Goal: Transaction & Acquisition: Purchase product/service

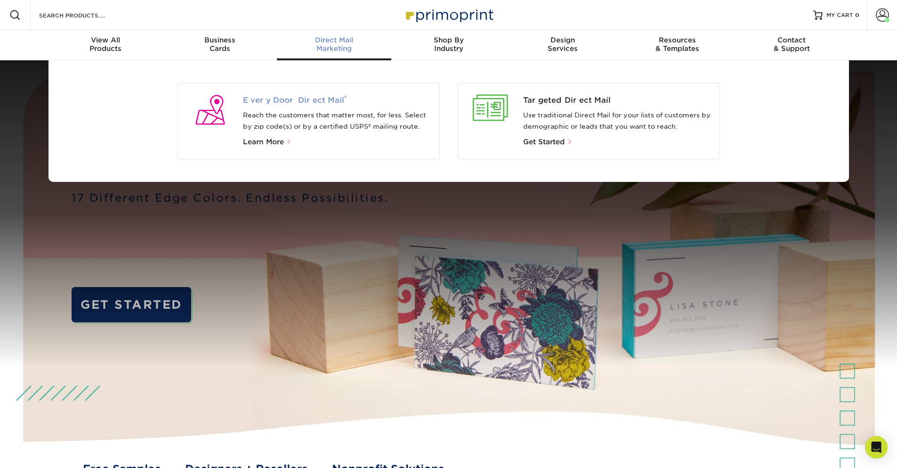
click at [256, 98] on span "Every Door Direct Mail ®" at bounding box center [337, 100] width 189 height 11
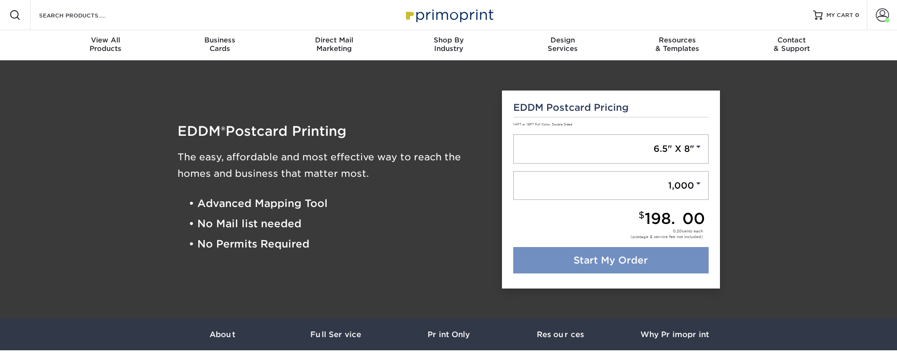
click at [626, 259] on link "Start My Order" at bounding box center [612, 260] width 196 height 26
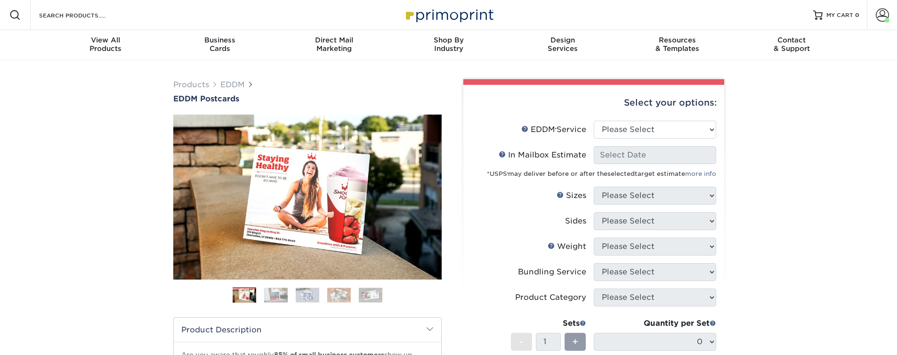
click at [691, 145] on ul "EDDM Service Help EDDM ® Service Please Select Full Service Print Only In Mailb…" at bounding box center [594, 278] width 246 height 314
select select "full_service"
click at [594, 121] on select "Please Select Full Service Print Only" at bounding box center [655, 130] width 122 height 18
select select "-1"
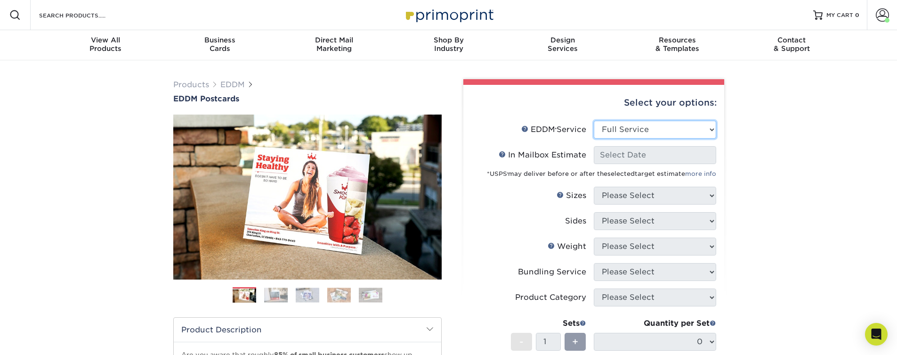
select select "-1"
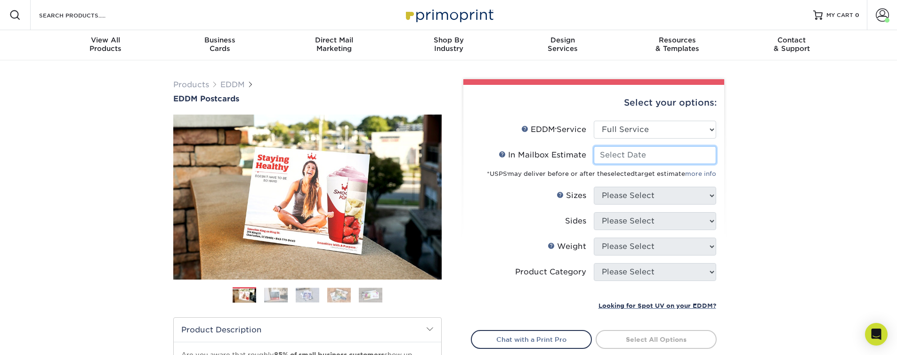
click at [641, 161] on input "In Mailbox Estimate Help In Mailbox Estimate" at bounding box center [655, 155] width 122 height 18
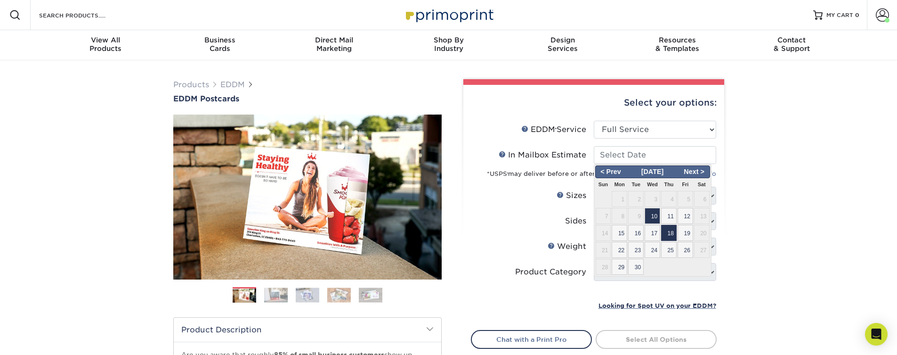
click at [675, 235] on span "18" at bounding box center [669, 233] width 16 height 16
type input "2025-09-18"
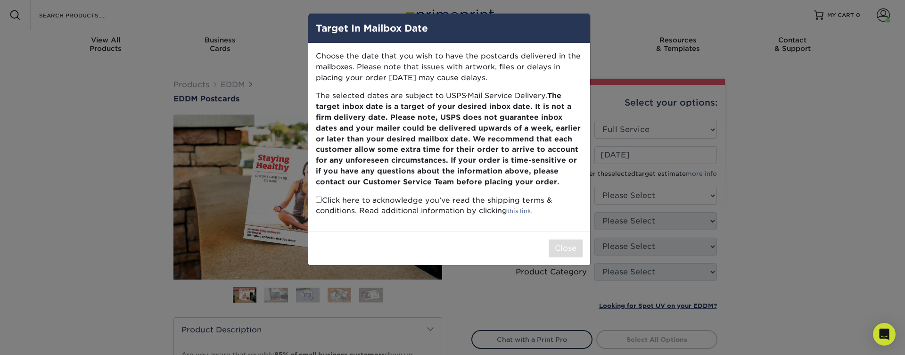
click at [317, 202] on input "checkbox" at bounding box center [319, 199] width 6 height 6
checkbox input "true"
click at [561, 246] on button "Close" at bounding box center [565, 248] width 34 height 18
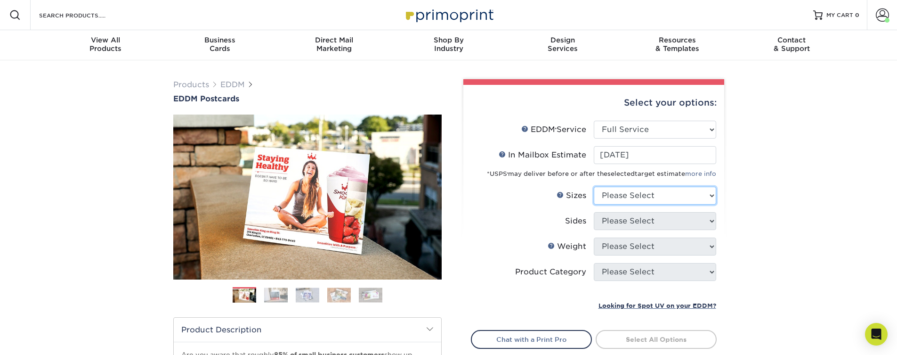
select select "6.50x8.00"
click at [594, 187] on select "Please Select 4.5" x 12" 6" x 12" 6.5" x 8" 6.5" x 9" 6.5" x 12" 7" x 8.5" 8" x…" at bounding box center [655, 196] width 122 height 18
select select "13abbda7-1d64-4f25-8bb2-c179b224825d"
click at [594, 212] on select "Please Select Print Both Sides Print Front Only" at bounding box center [655, 221] width 122 height 18
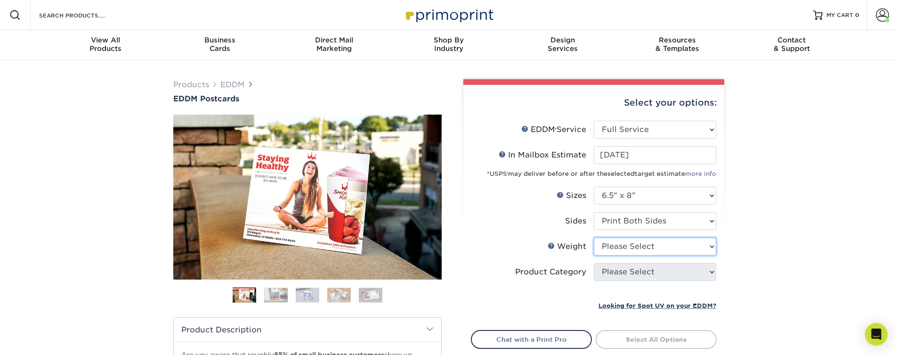
select select "16PT"
click at [594, 237] on select "Please Select 16PT 14PT" at bounding box center [655, 246] width 122 height 18
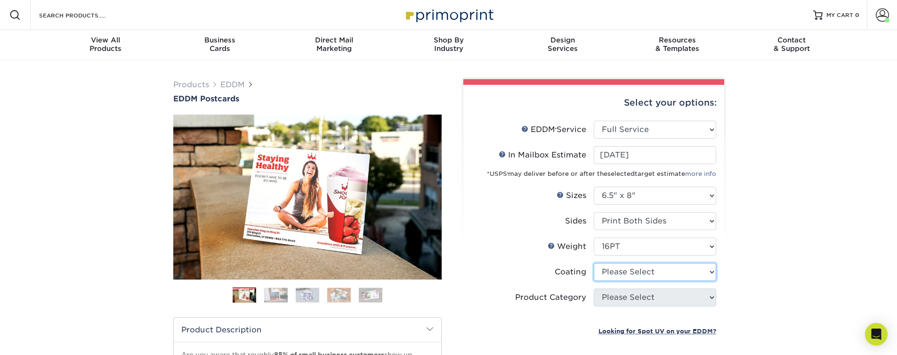
select select "121bb7b5-3b4d-429f-bd8d-bbf80e953313"
click at [594, 263] on select at bounding box center [655, 272] width 122 height 18
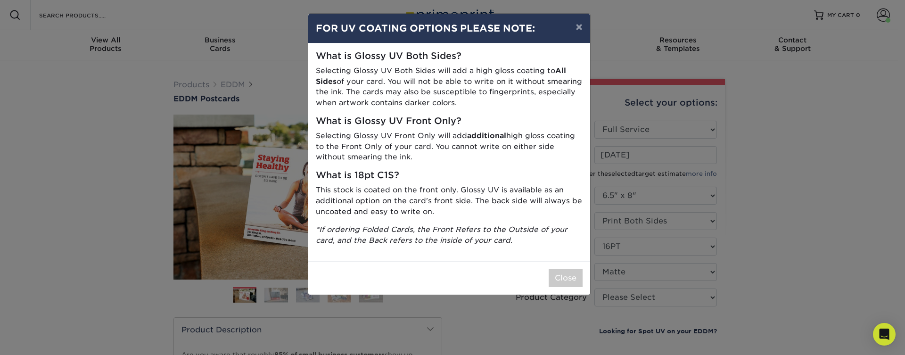
click at [638, 294] on div "× FOR UV COATING OPTIONS PLEASE NOTE: What is Glossy UV Both Sides? Selecting G…" at bounding box center [452, 177] width 905 height 355
click at [545, 282] on div "Close" at bounding box center [449, 277] width 282 height 33
click at [561, 277] on button "Close" at bounding box center [565, 278] width 34 height 18
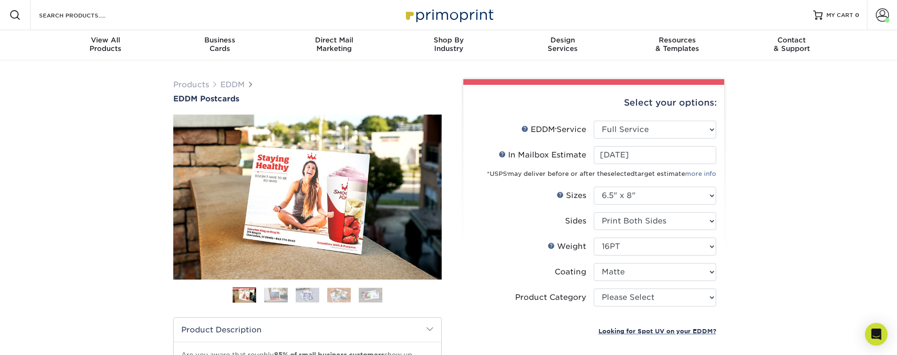
click at [709, 311] on li "Product Category Please Select Postcards" at bounding box center [594, 300] width 245 height 25
select select "9b7272e0-d6c8-4c3c-8e97-d3a1bcdab858"
click at [594, 288] on select "Please Select Postcards" at bounding box center [655, 297] width 122 height 18
type input "0d2f34e2-947b-42e1-92e7-d2b9bd0eaead"
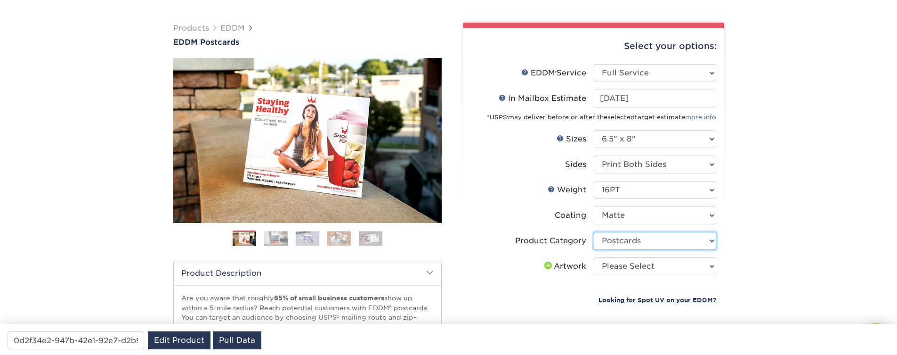
scroll to position [170, 0]
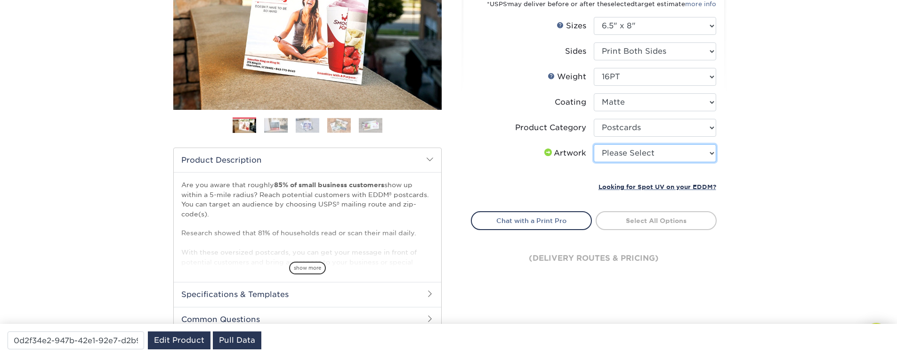
select select "upload"
click at [594, 144] on select "Please Select I will upload files I need a design - $150" at bounding box center [655, 153] width 122 height 18
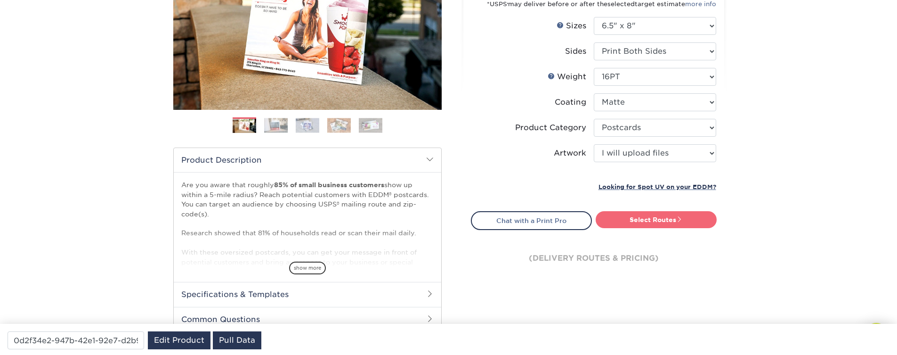
click at [647, 222] on link "Select Routes" at bounding box center [656, 219] width 121 height 17
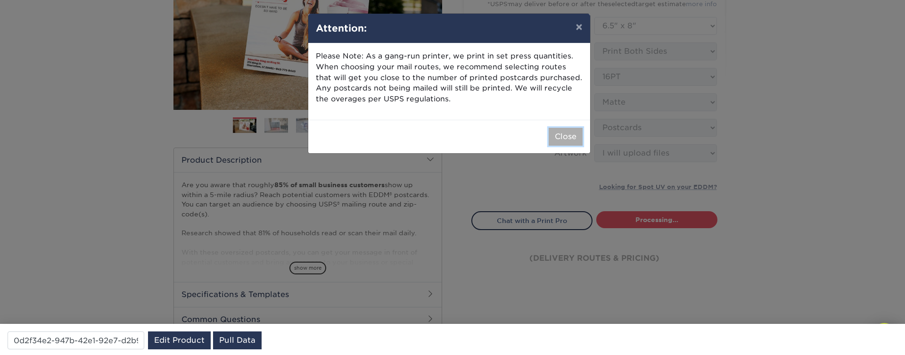
click at [571, 136] on button "Close" at bounding box center [565, 137] width 34 height 18
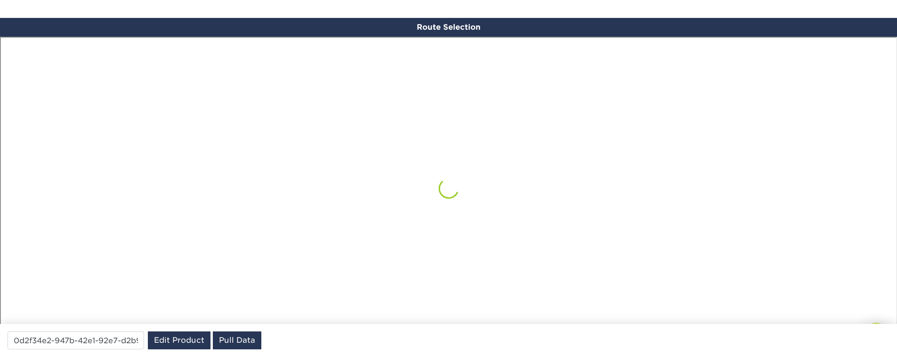
scroll to position [549, 0]
